Goal: Task Accomplishment & Management: Manage account settings

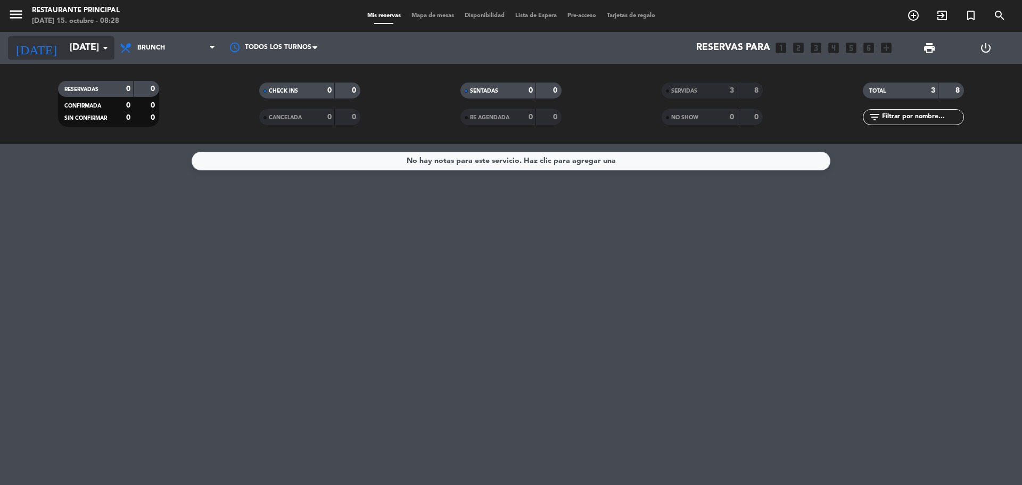
click at [23, 52] on icon "[DATE]" at bounding box center [36, 47] width 56 height 23
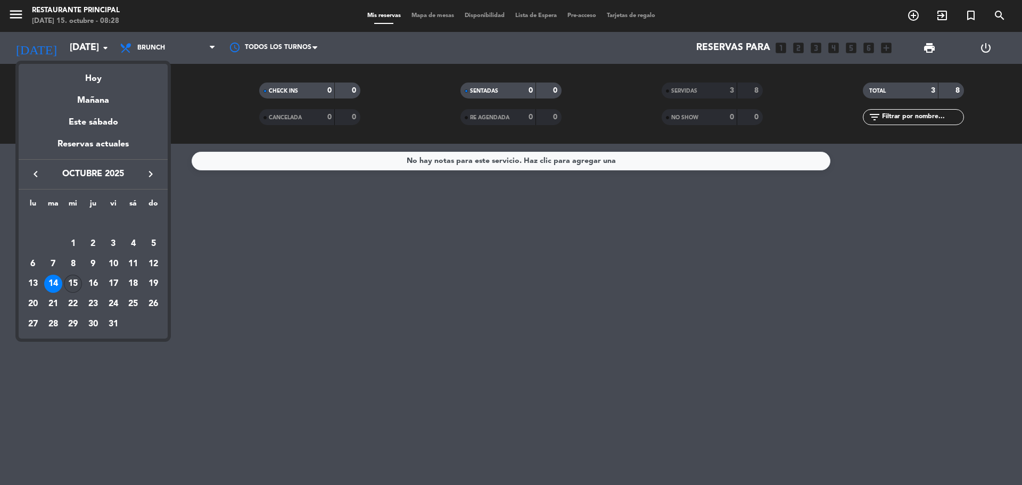
click at [75, 286] on div "15" at bounding box center [73, 284] width 18 height 18
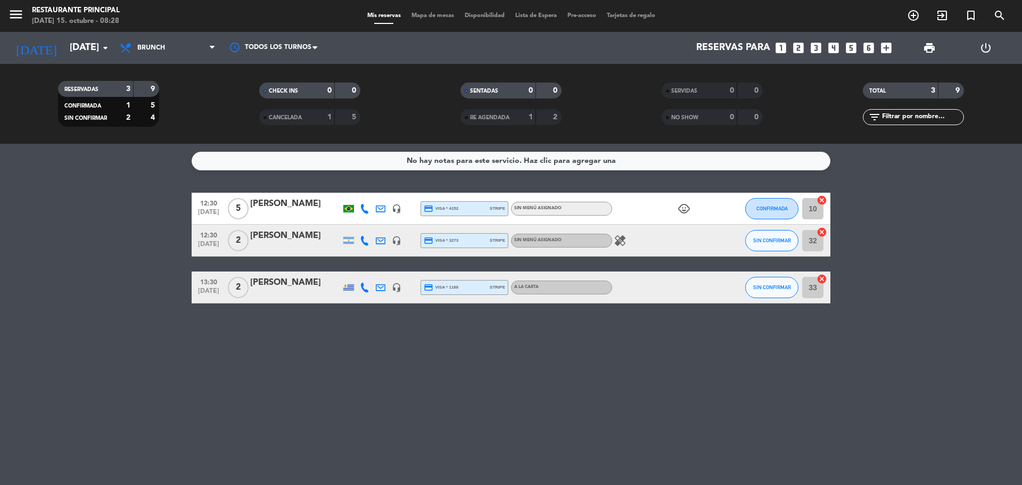
drag, startPoint x: 44, startPoint y: 13, endPoint x: 14, endPoint y: 83, distance: 76.1
click at [14, 83] on filter-checkbox "RESERVADAS 3 9 CONFIRMADA 1 5 SIN CONFIRMAR 2 4" at bounding box center [108, 104] width 201 height 46
click at [621, 242] on icon "healing" at bounding box center [619, 240] width 13 height 13
click at [211, 49] on icon at bounding box center [212, 48] width 5 height 9
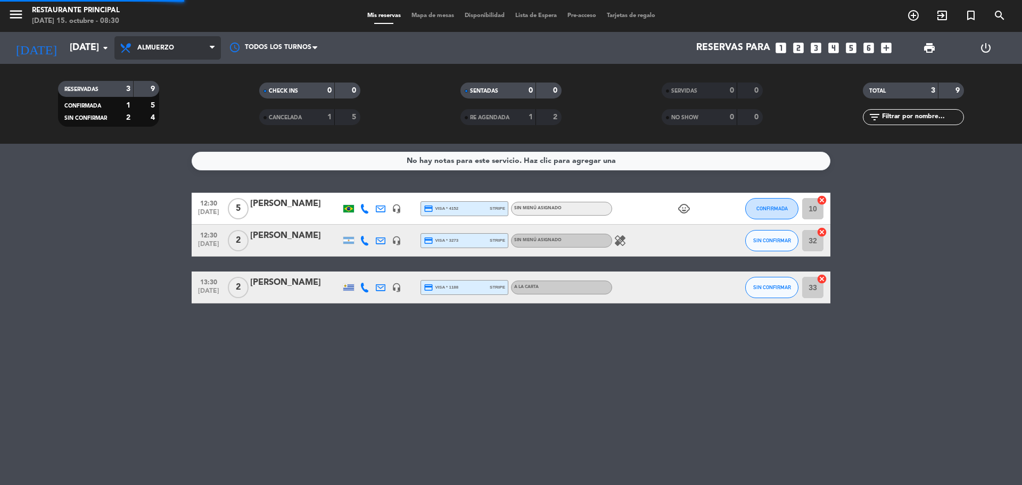
click at [196, 139] on div "menu Restaurante Principal [DATE] 15. octubre - 08:30 Mis reservas Mapa de mesa…" at bounding box center [511, 72] width 1022 height 144
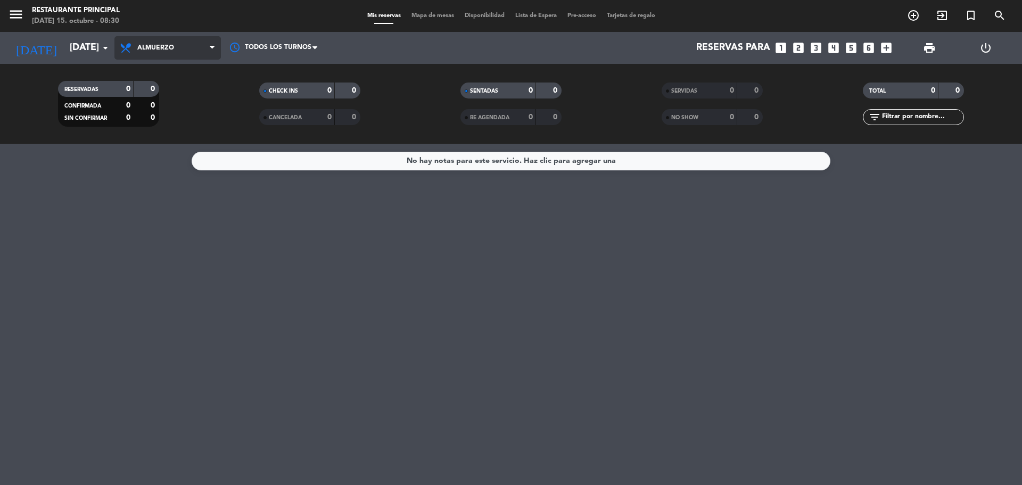
click at [212, 46] on icon at bounding box center [212, 48] width 5 height 9
click at [188, 118] on div "menu Restaurante Principal [DATE] 15. octubre - 08:30 Mis reservas Mapa de mesa…" at bounding box center [511, 72] width 1022 height 144
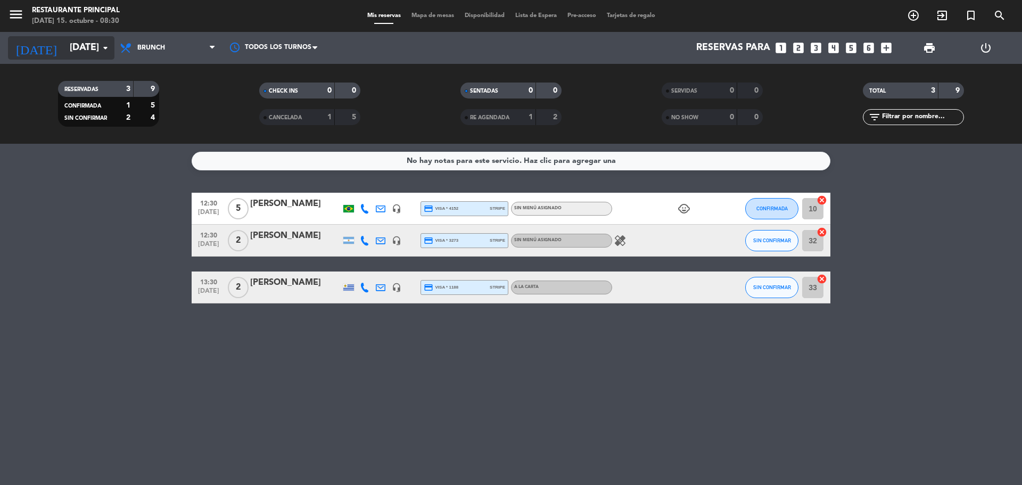
click at [26, 49] on icon "[DATE]" at bounding box center [36, 47] width 56 height 23
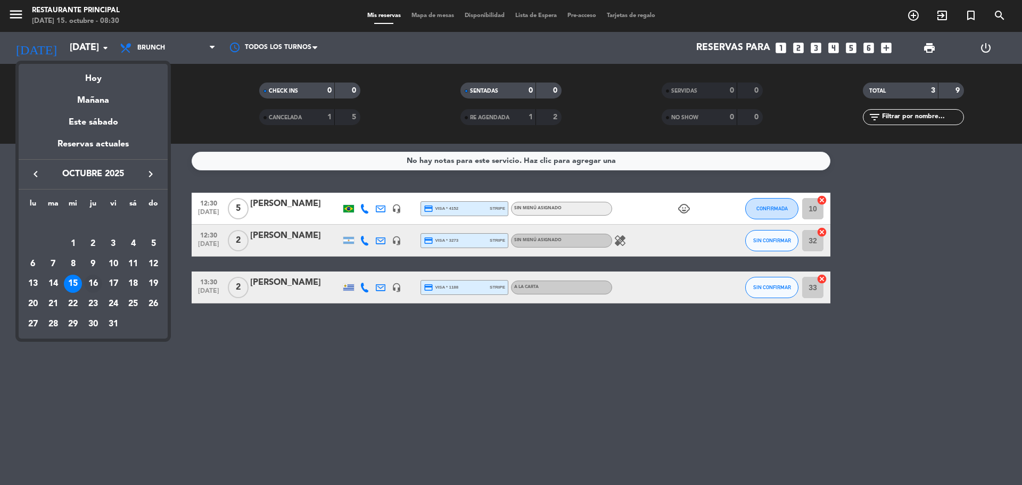
click at [96, 285] on div "16" at bounding box center [93, 284] width 18 height 18
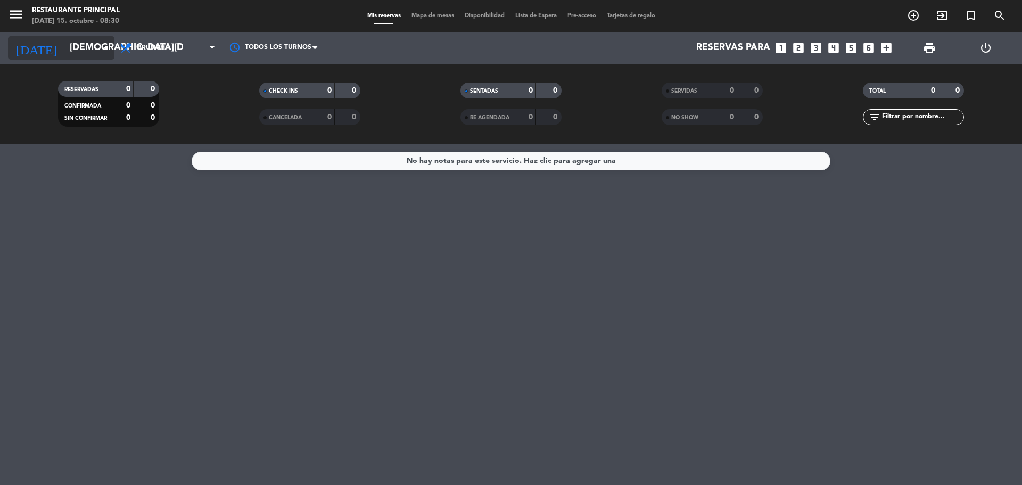
click at [22, 46] on icon "[DATE]" at bounding box center [36, 47] width 56 height 23
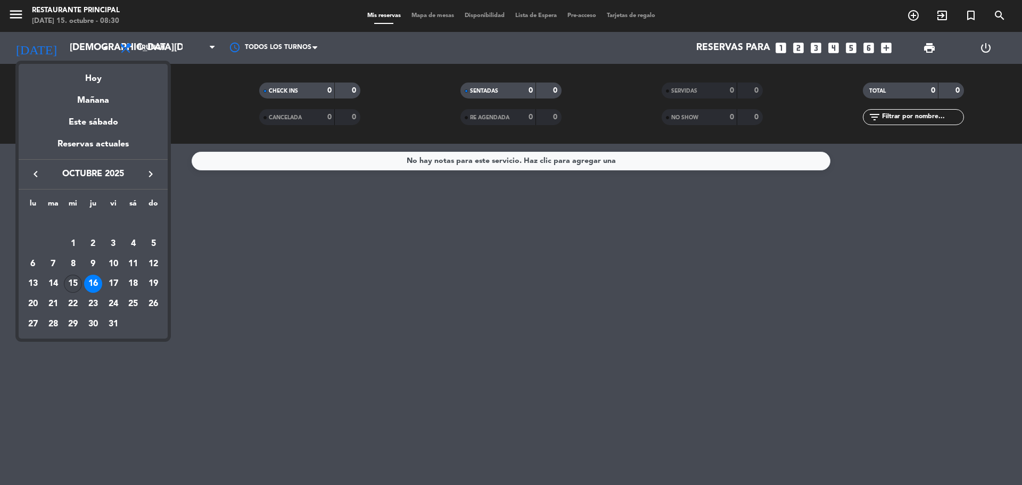
click at [77, 283] on div "15" at bounding box center [73, 284] width 18 height 18
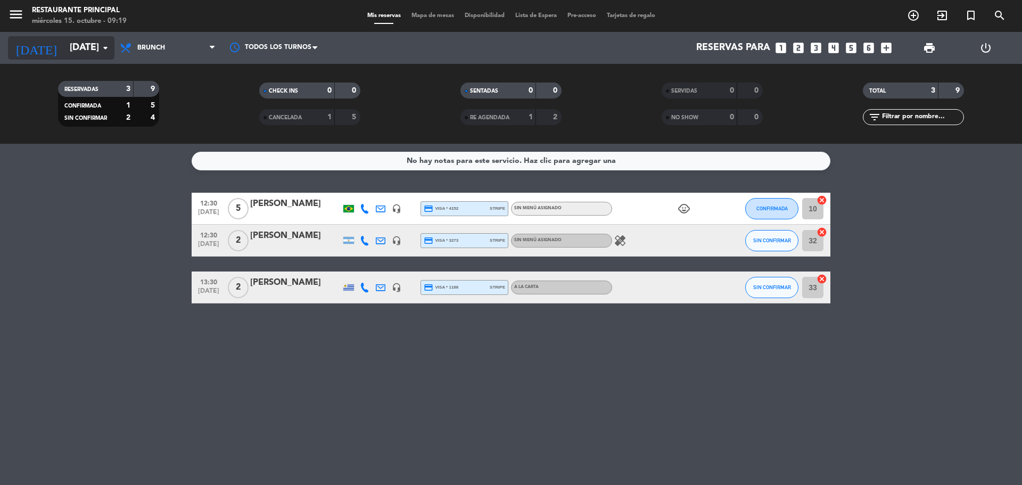
click at [20, 49] on icon "[DATE]" at bounding box center [36, 47] width 56 height 23
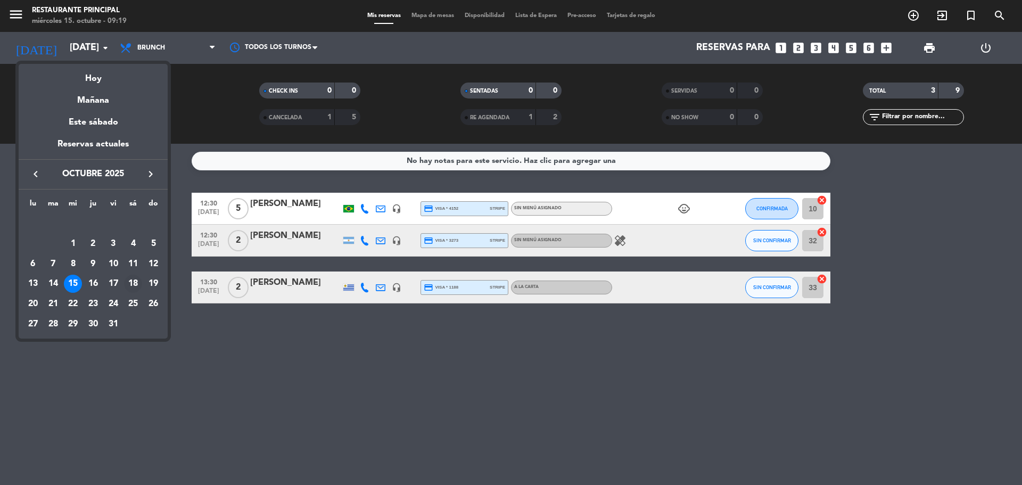
click at [134, 284] on div "18" at bounding box center [133, 284] width 18 height 18
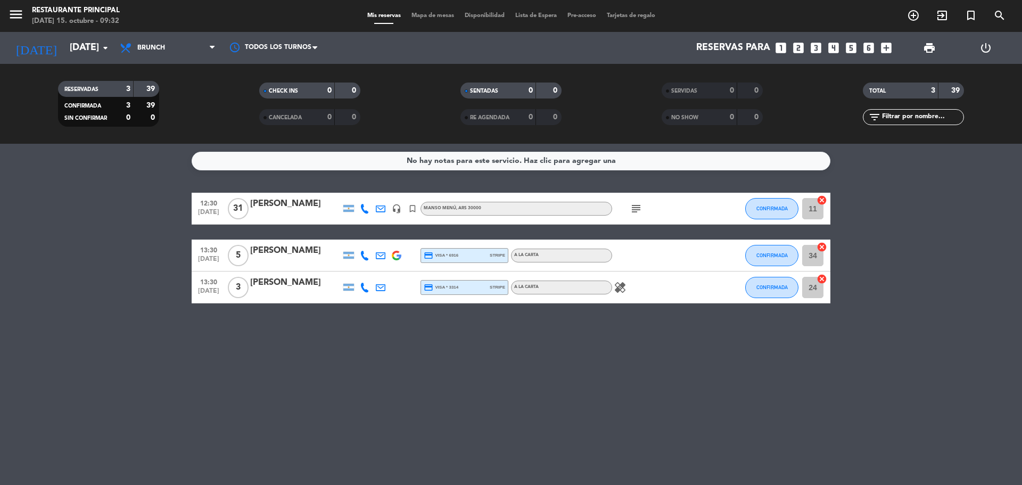
click at [963, 267] on bookings-row "12:30 [DATE] [PERSON_NAME] headset_mic turned_in_not [PERSON_NAME] , ARS 30000 …" at bounding box center [511, 248] width 1022 height 111
click at [102, 44] on icon "arrow_drop_down" at bounding box center [105, 48] width 13 height 13
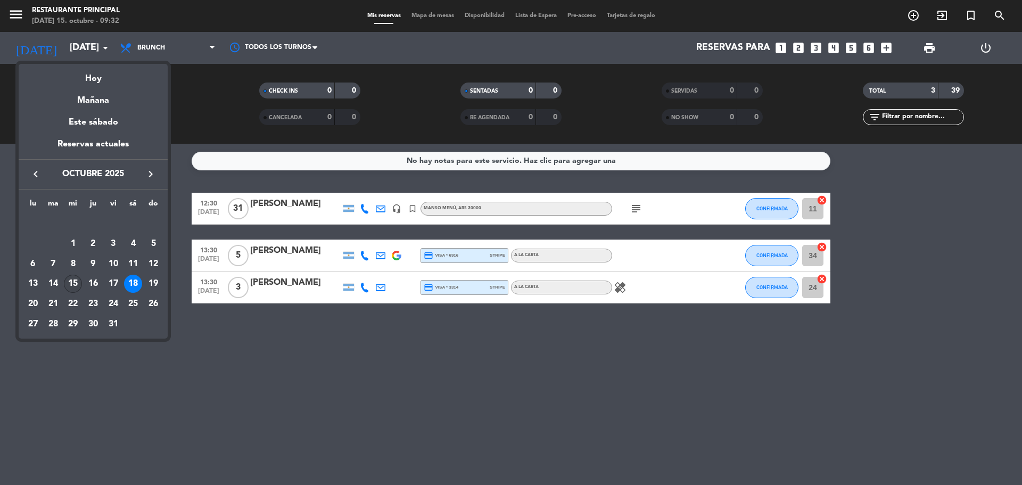
click at [77, 281] on div "15" at bounding box center [73, 284] width 18 height 18
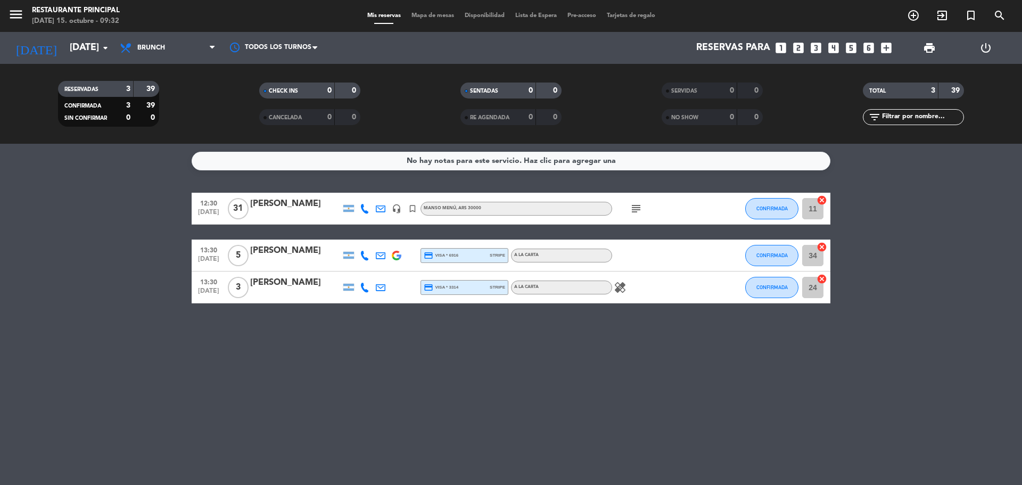
type input "[DATE]"
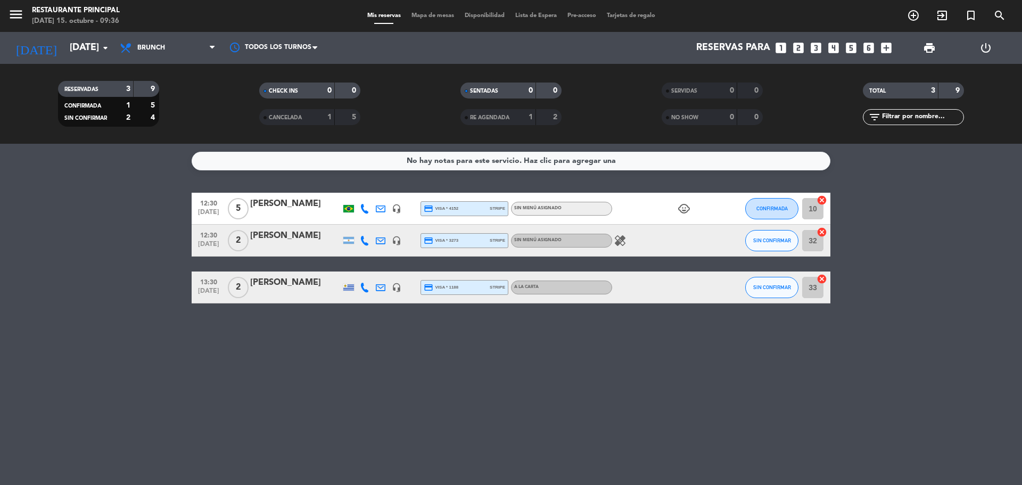
click at [622, 241] on icon "healing" at bounding box center [619, 240] width 13 height 13
click at [595, 359] on div "No hay notas para este servicio. Haz clic para agregar una 12:30 [DATE] 5 [PERS…" at bounding box center [511, 314] width 1022 height 341
click at [155, 52] on span "Brunch" at bounding box center [167, 47] width 106 height 23
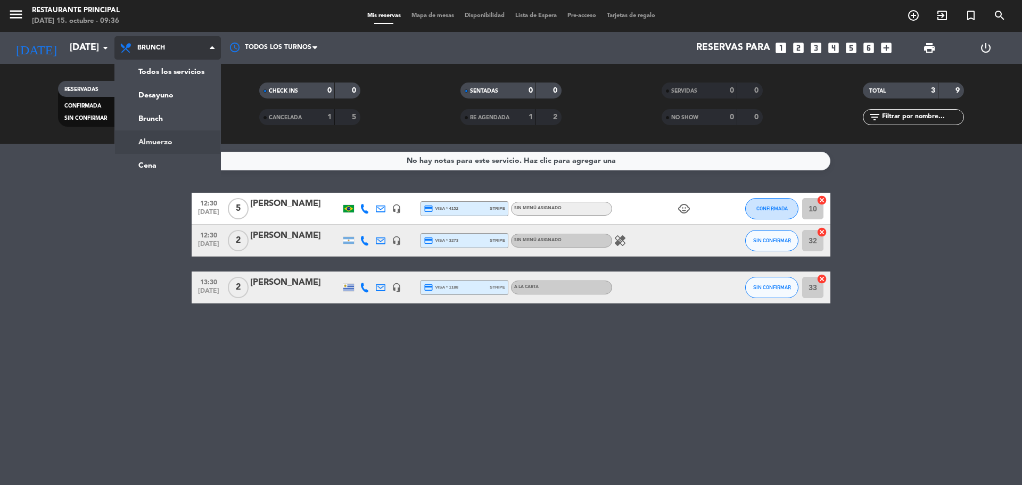
click at [183, 140] on div "menu Restaurante Principal [DATE] 15. octubre - 09:36 Mis reservas Mapa de mesa…" at bounding box center [511, 72] width 1022 height 144
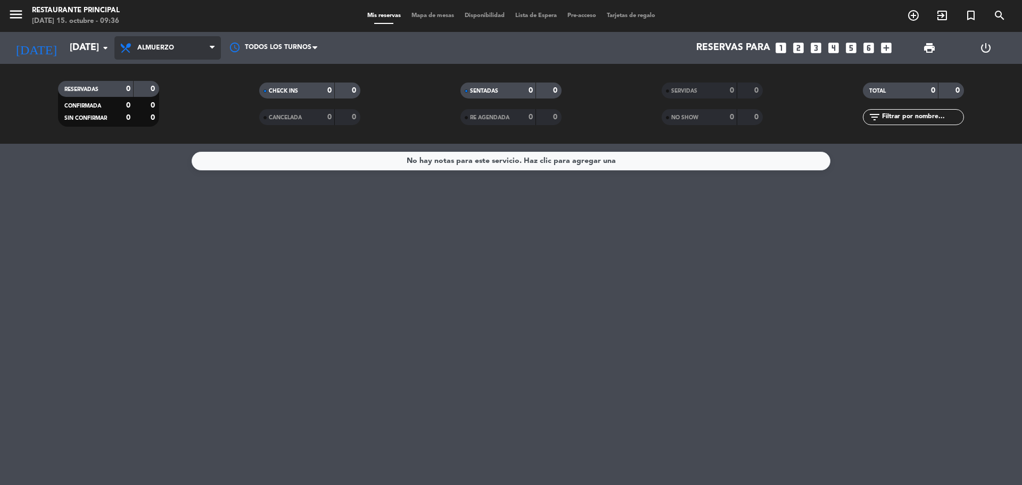
click at [162, 48] on span "Almuerzo" at bounding box center [155, 47] width 37 height 7
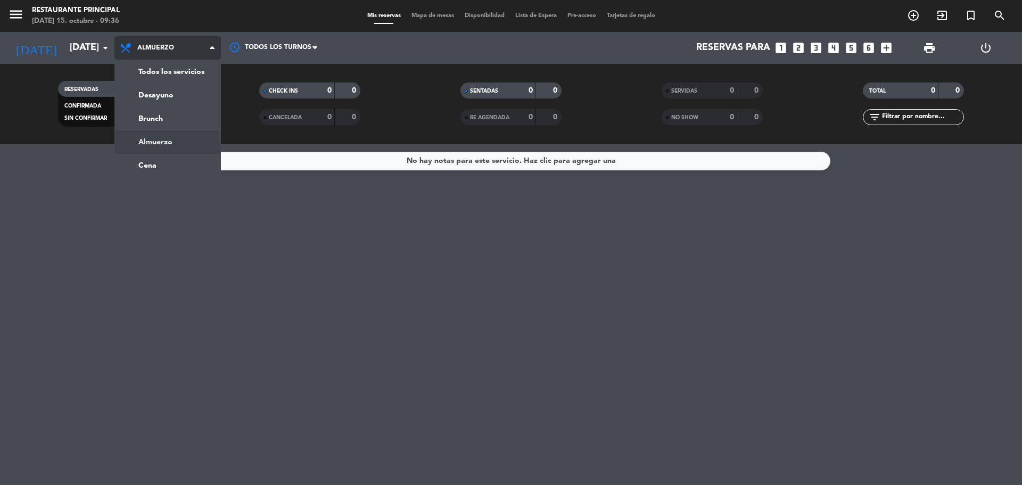
click at [177, 110] on div "menu Restaurante Principal [DATE] 15. octubre - 09:36 Mis reservas Mapa de mesa…" at bounding box center [511, 72] width 1022 height 144
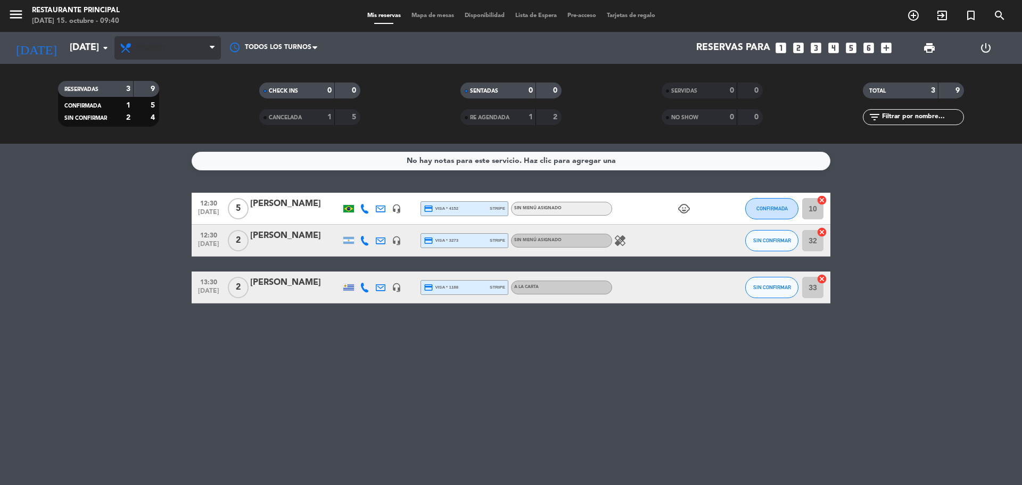
click at [161, 47] on span "Brunch" at bounding box center [151, 47] width 28 height 7
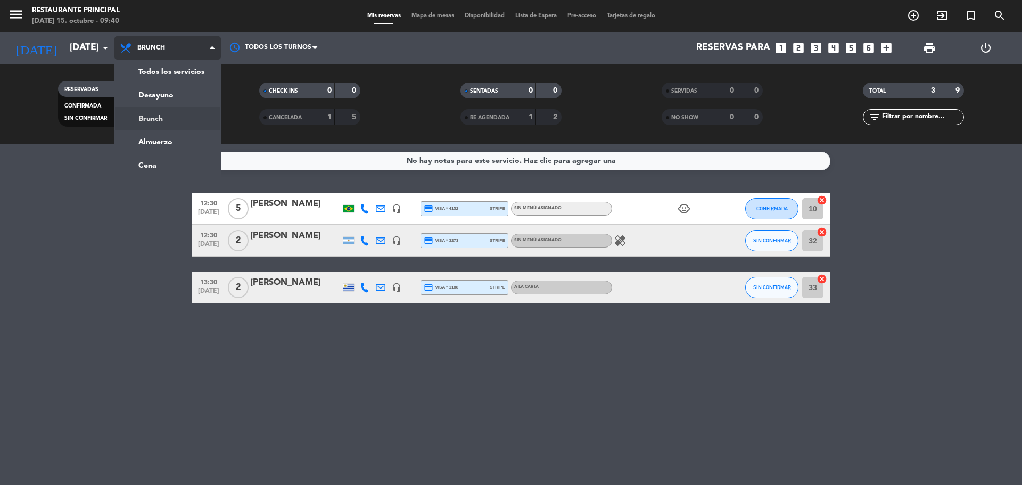
click at [174, 113] on div "menu Restaurante Principal [DATE] 15. octubre - 09:40 Mis reservas Mapa de mesa…" at bounding box center [511, 72] width 1022 height 144
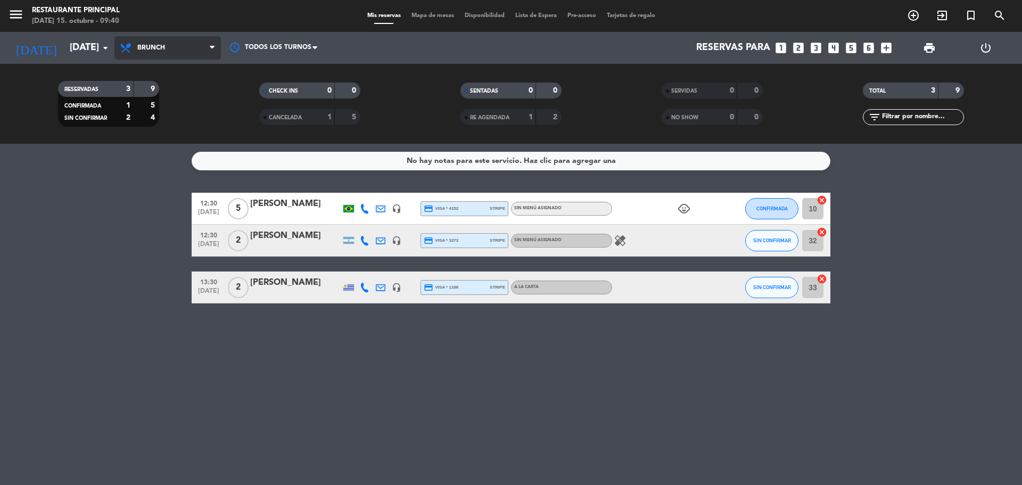
click at [189, 48] on span "Brunch" at bounding box center [167, 47] width 106 height 23
click at [172, 97] on div "menu Restaurante Principal [DATE] 15. octubre - 09:40 Mis reservas Mapa de mesa…" at bounding box center [511, 72] width 1022 height 144
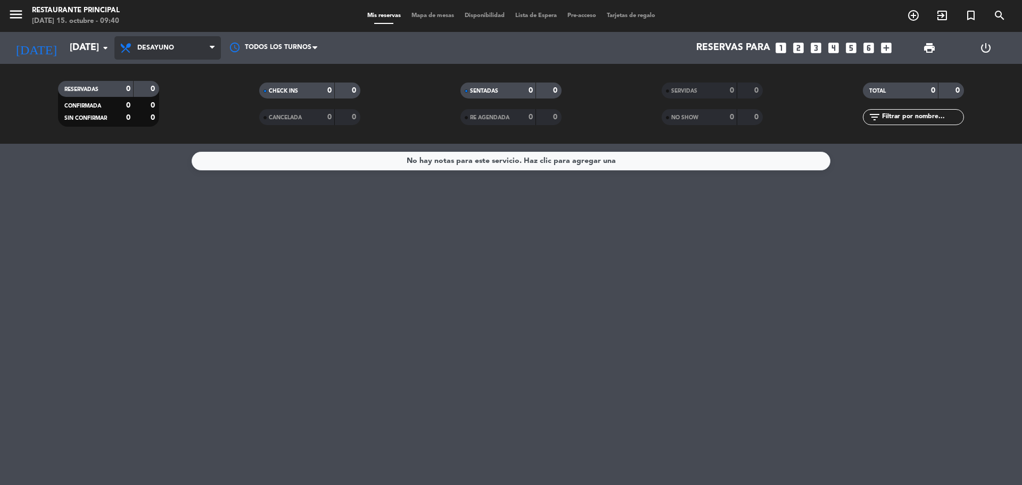
click at [148, 55] on span "Desayuno" at bounding box center [167, 47] width 106 height 23
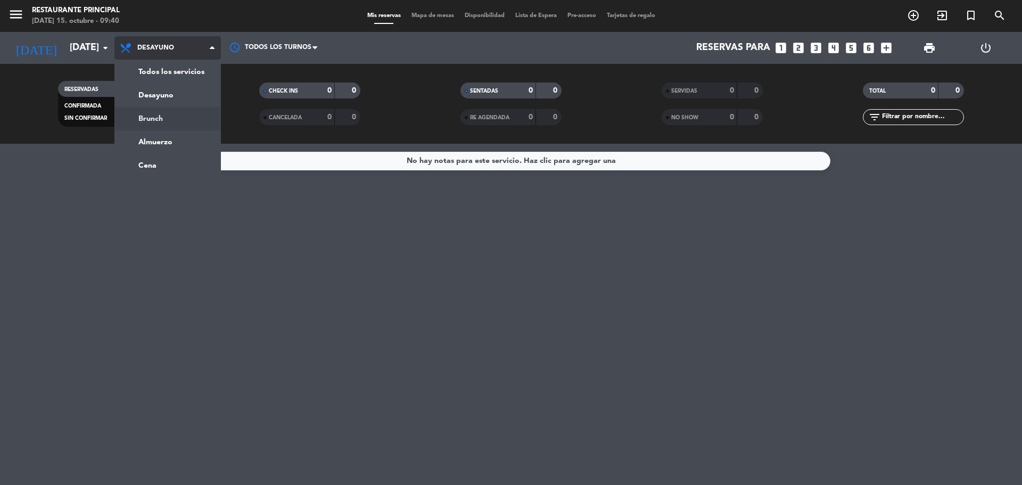
click at [173, 128] on div "menu Restaurante Principal [DATE] 15. octubre - 09:40 Mis reservas Mapa de mesa…" at bounding box center [511, 72] width 1022 height 144
